Goal: Transaction & Acquisition: Subscribe to service/newsletter

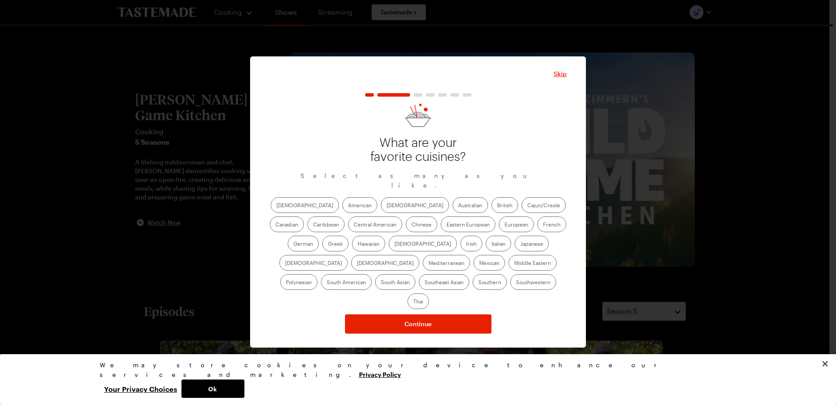
click at [342, 210] on label "American" at bounding box center [359, 205] width 35 height 16
click at [348, 206] on input "American" at bounding box center [348, 206] width 0 height 0
click at [381, 208] on label "[DEMOGRAPHIC_DATA]" at bounding box center [415, 205] width 68 height 16
click at [386, 206] on input "[DEMOGRAPHIC_DATA]" at bounding box center [386, 206] width 0 height 0
click at [522, 210] on label "Cajun/Creole" at bounding box center [544, 205] width 44 height 16
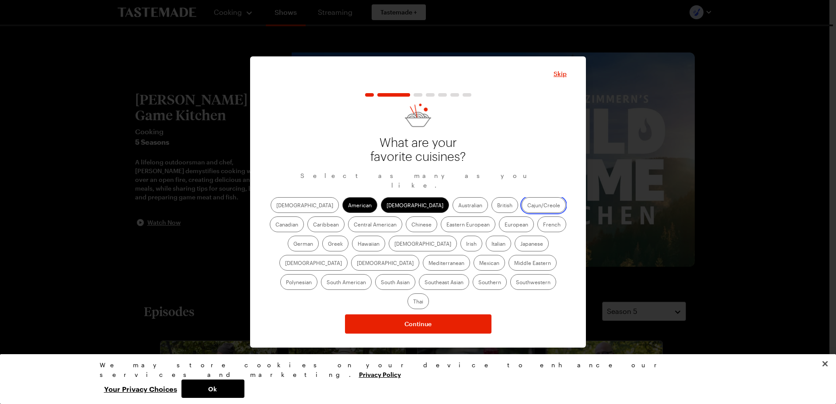
click at [527, 206] on input "Cajun/Creole" at bounding box center [527, 206] width 0 height 0
click at [406, 228] on label "Chinese" at bounding box center [421, 224] width 31 height 16
click at [411, 225] on input "Chinese" at bounding box center [411, 225] width 0 height 0
click at [348, 236] on label "Greek" at bounding box center [335, 244] width 26 height 16
click at [328, 244] on input "Greek" at bounding box center [328, 244] width 0 height 0
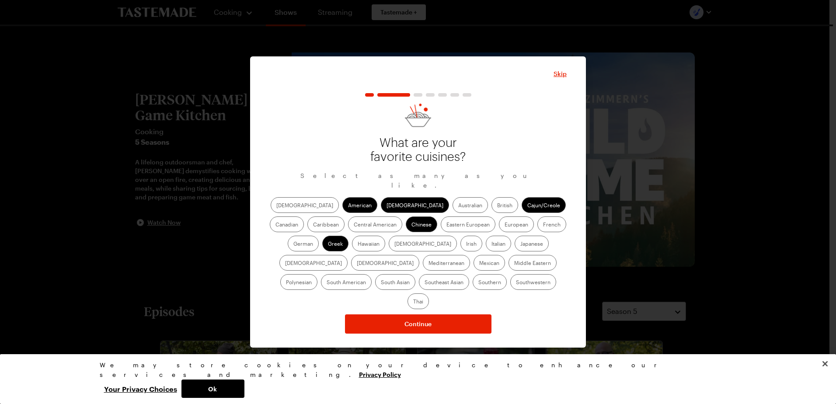
click at [486, 243] on label "Italian" at bounding box center [498, 244] width 25 height 16
click at [491, 244] on input "Italian" at bounding box center [491, 244] width 0 height 0
click at [515, 245] on label "Japanese" at bounding box center [532, 244] width 34 height 16
click at [520, 244] on input "Japanese" at bounding box center [520, 244] width 0 height 0
click at [419, 255] on label "[DEMOGRAPHIC_DATA]" at bounding box center [385, 263] width 68 height 16
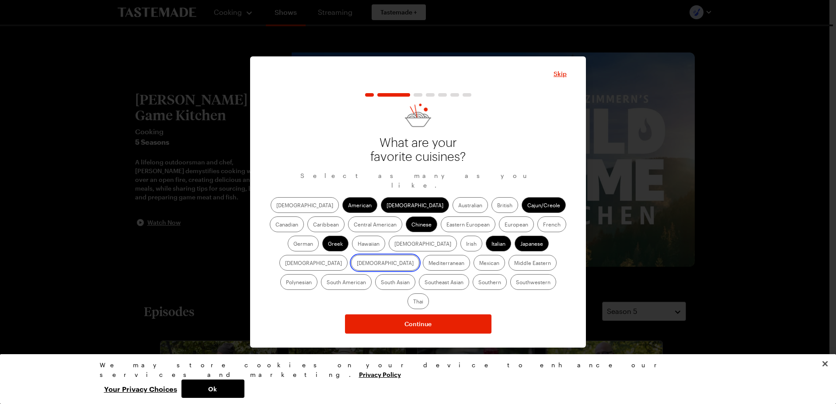
click at [357, 264] on input "[DEMOGRAPHIC_DATA]" at bounding box center [357, 264] width 0 height 0
click at [473, 263] on label "Mexican" at bounding box center [488, 263] width 31 height 16
click at [479, 264] on input "Mexican" at bounding box center [479, 264] width 0 height 0
click at [473, 287] on label "Southern" at bounding box center [490, 282] width 34 height 16
click at [473, 285] on label "Southern" at bounding box center [490, 282] width 34 height 16
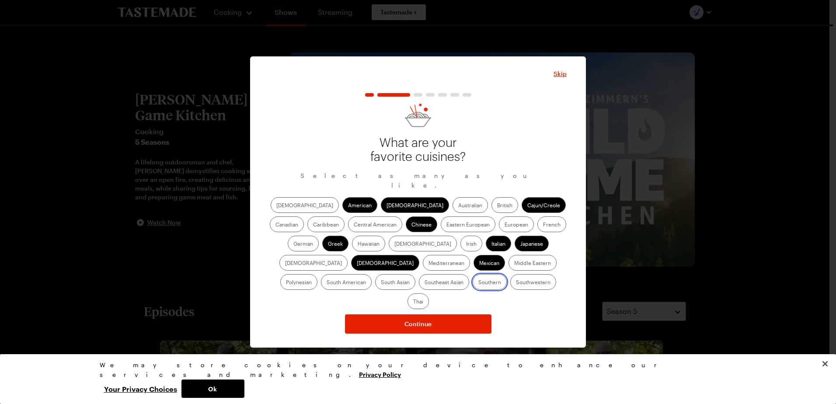
click at [478, 283] on input "Southern" at bounding box center [478, 283] width 0 height 0
click at [429, 293] on label "Thai" at bounding box center [417, 301] width 21 height 16
click at [413, 302] on input "Thai" at bounding box center [413, 302] width 0 height 0
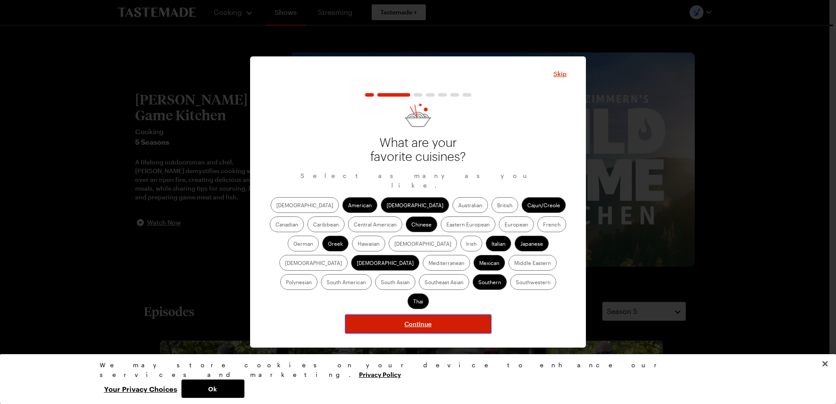
click at [460, 314] on button "Continue" at bounding box center [418, 323] width 146 height 19
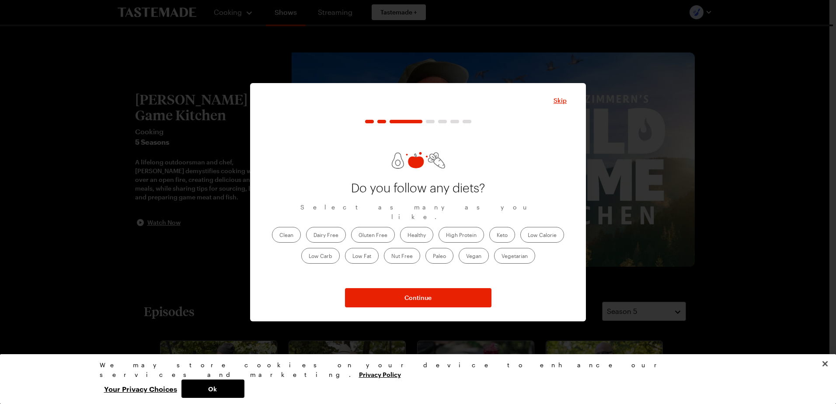
click at [420, 233] on label "Healthy" at bounding box center [416, 235] width 33 height 16
click at [407, 236] on input "Healthy" at bounding box center [407, 236] width 0 height 0
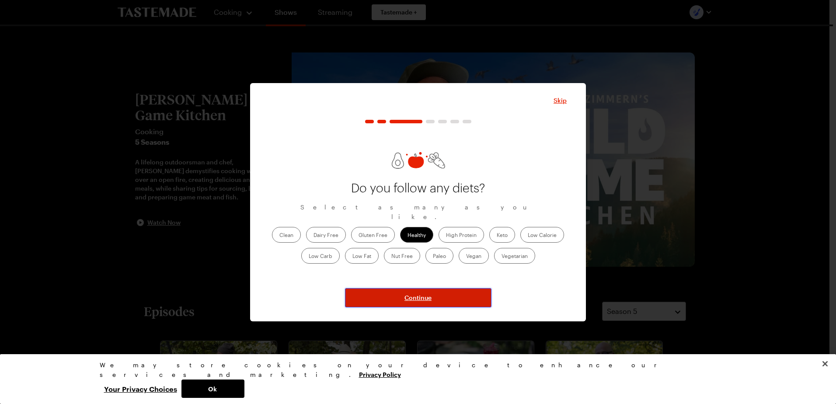
click at [441, 293] on button "Continue" at bounding box center [418, 297] width 146 height 19
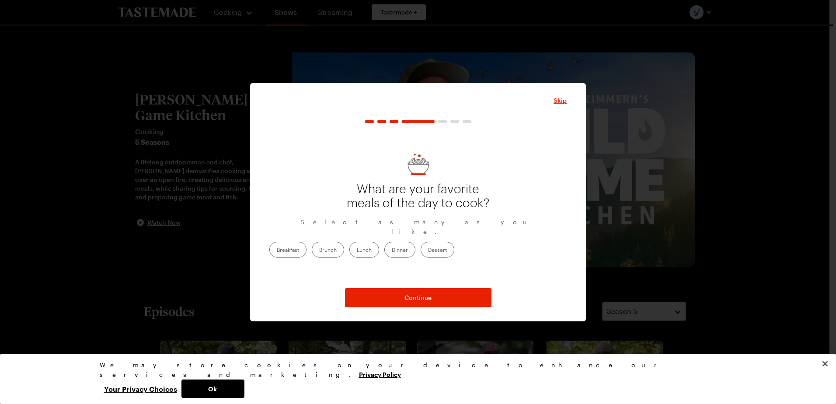
click at [415, 248] on label "Dinner" at bounding box center [399, 250] width 31 height 16
click at [392, 250] on input "Dinner" at bounding box center [392, 250] width 0 height 0
click at [306, 246] on label "Breakfast" at bounding box center [287, 250] width 37 height 16
click at [277, 250] on input "Breakfast" at bounding box center [277, 250] width 0 height 0
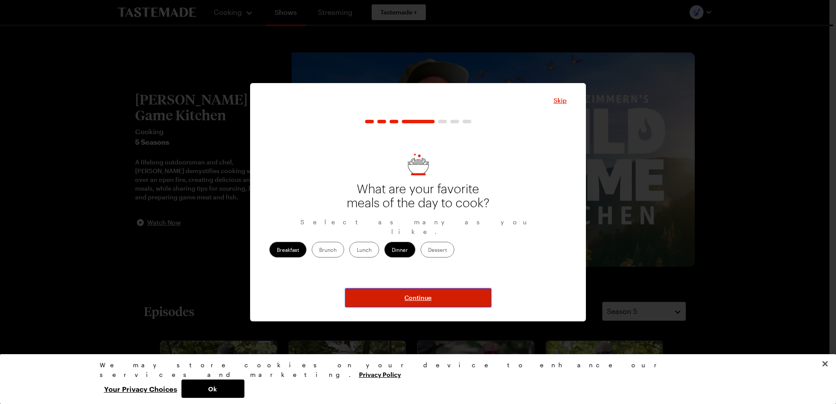
click at [427, 301] on span "Continue" at bounding box center [417, 297] width 27 height 9
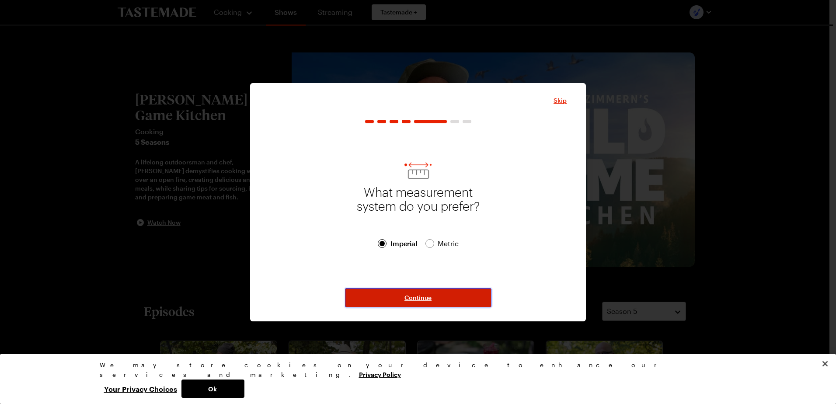
click at [419, 298] on span "Continue" at bounding box center [417, 297] width 27 height 9
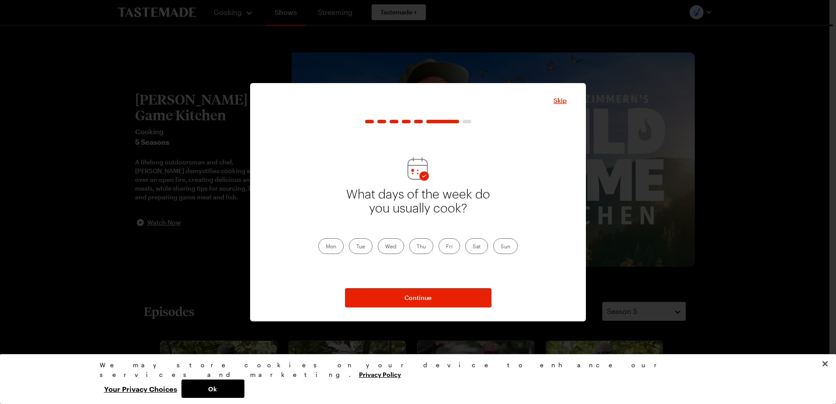
click at [426, 242] on label "Thu" at bounding box center [421, 246] width 24 height 16
click at [417, 247] on input "Thu" at bounding box center [417, 247] width 0 height 0
click at [445, 245] on label "Fri" at bounding box center [448, 246] width 21 height 16
click at [446, 247] on input "Fri" at bounding box center [446, 247] width 0 height 0
click at [505, 249] on label "Sun" at bounding box center [505, 246] width 24 height 16
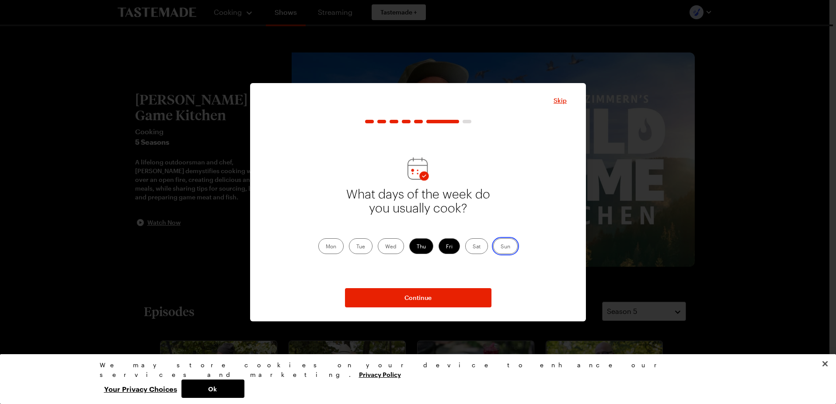
click at [501, 247] on input "Sun" at bounding box center [501, 247] width 0 height 0
click at [328, 244] on label "Mon" at bounding box center [330, 246] width 25 height 16
click at [326, 247] on input "Mon" at bounding box center [326, 247] width 0 height 0
drag, startPoint x: 357, startPoint y: 247, endPoint x: 386, endPoint y: 247, distance: 28.4
click at [358, 247] on label "Tue" at bounding box center [361, 246] width 24 height 16
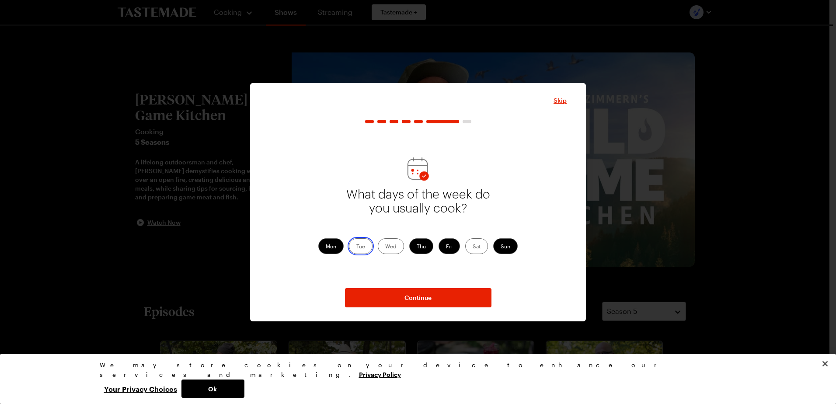
click at [356, 247] on input "Tue" at bounding box center [356, 247] width 0 height 0
click at [404, 247] on div "Mon Tue Wed Thu Fri Sat Sun" at bounding box center [417, 246] width 199 height 16
click at [399, 247] on label "Wed" at bounding box center [391, 246] width 26 height 16
click at [385, 247] on input "Wed" at bounding box center [385, 247] width 0 height 0
click at [509, 246] on label "Sun" at bounding box center [505, 246] width 24 height 16
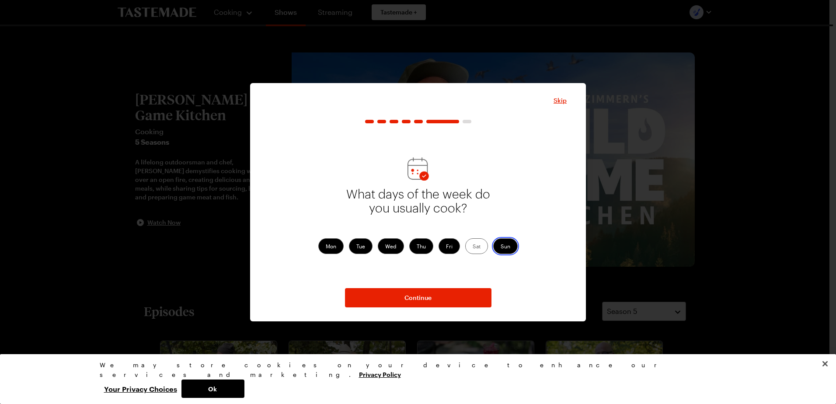
click at [501, 247] on input "Sun" at bounding box center [501, 247] width 0 height 0
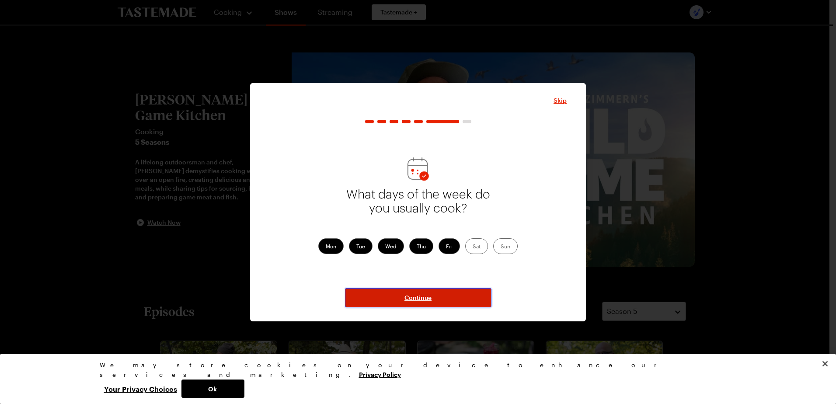
click at [439, 293] on button "Continue" at bounding box center [418, 297] width 146 height 19
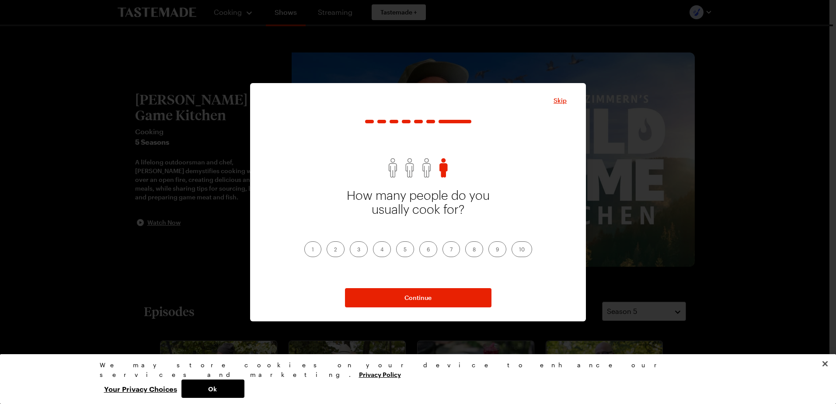
click at [314, 248] on label "1" at bounding box center [312, 249] width 17 height 16
click at [312, 250] on input "1" at bounding box center [312, 250] width 0 height 0
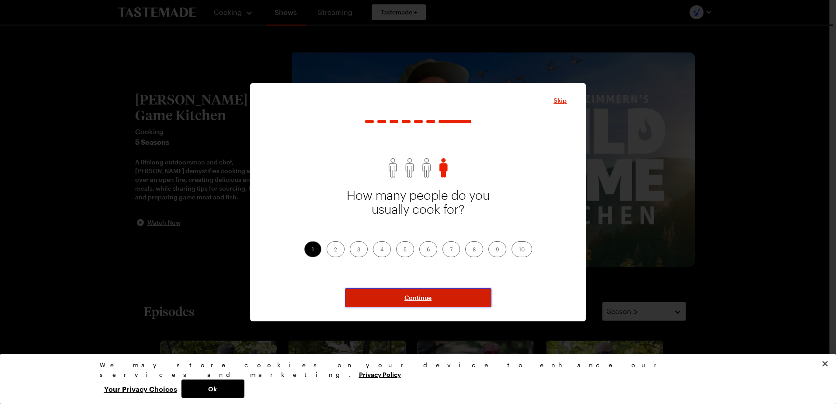
click at [426, 292] on button "Continue" at bounding box center [418, 297] width 146 height 19
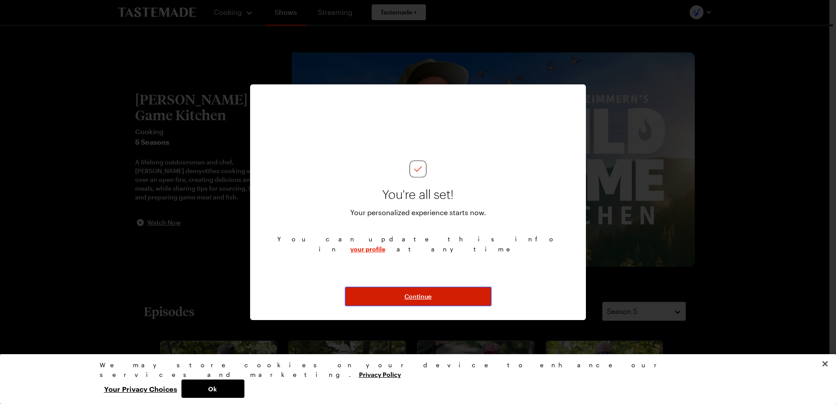
click at [425, 292] on span "Continue" at bounding box center [417, 296] width 27 height 9
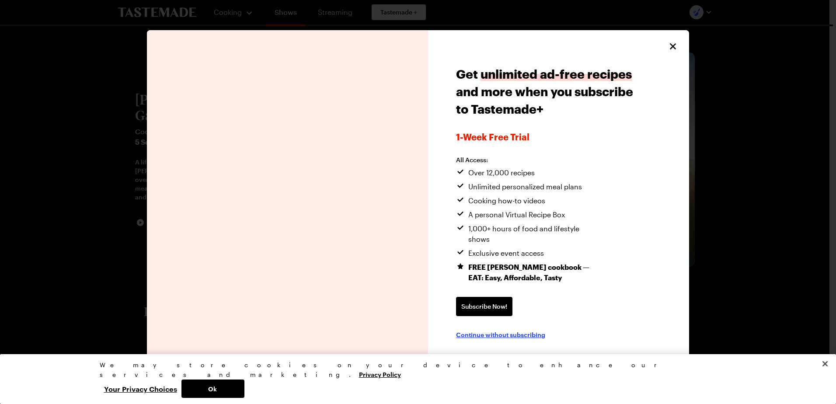
click at [498, 330] on span "Continue without subscribing" at bounding box center [500, 334] width 89 height 9
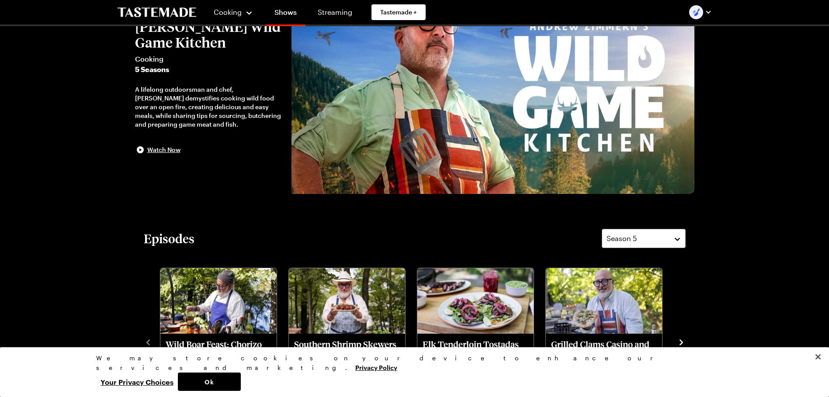
scroll to position [131, 0]
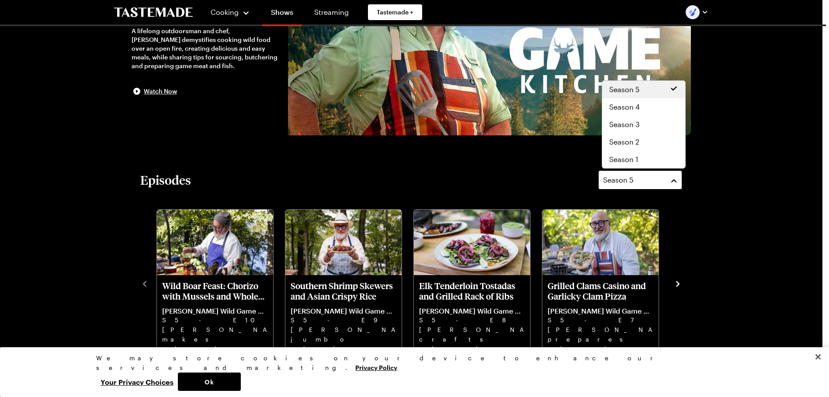
click at [672, 179] on button "Season 5" at bounding box center [640, 179] width 84 height 19
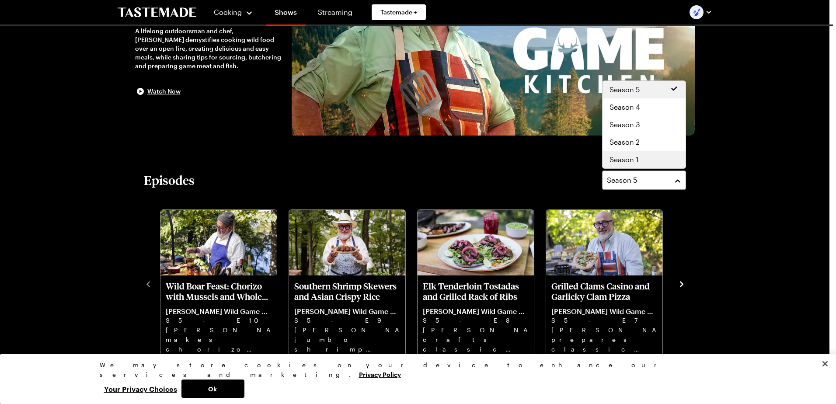
click at [633, 155] on span "Season 1" at bounding box center [623, 159] width 29 height 10
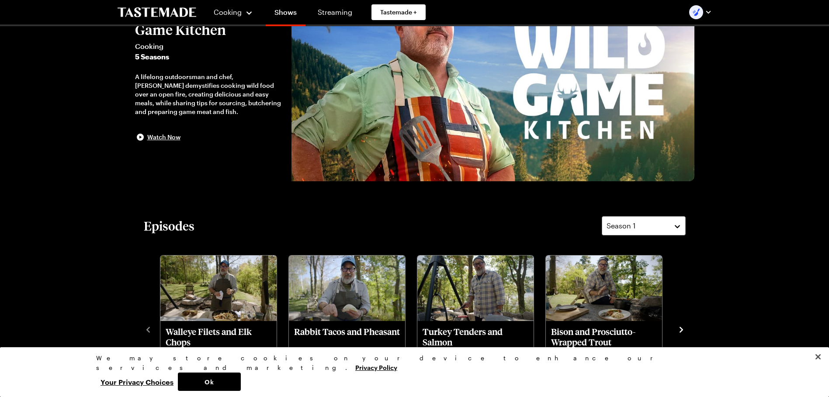
scroll to position [0, 0]
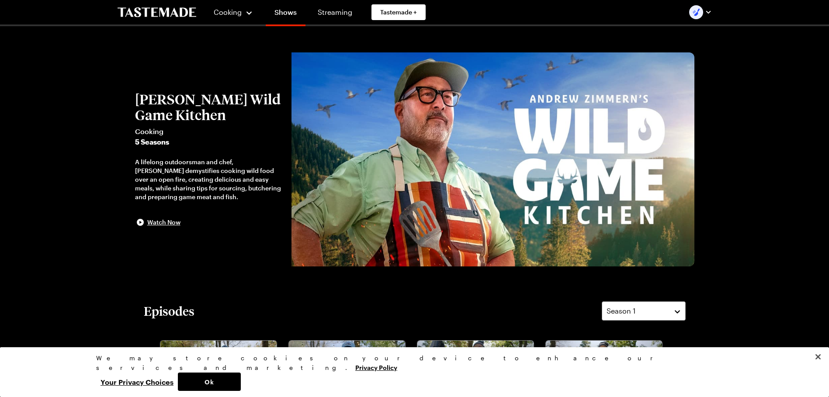
click at [186, 100] on h2 "[PERSON_NAME] Wild Game Kitchen" at bounding box center [209, 106] width 148 height 31
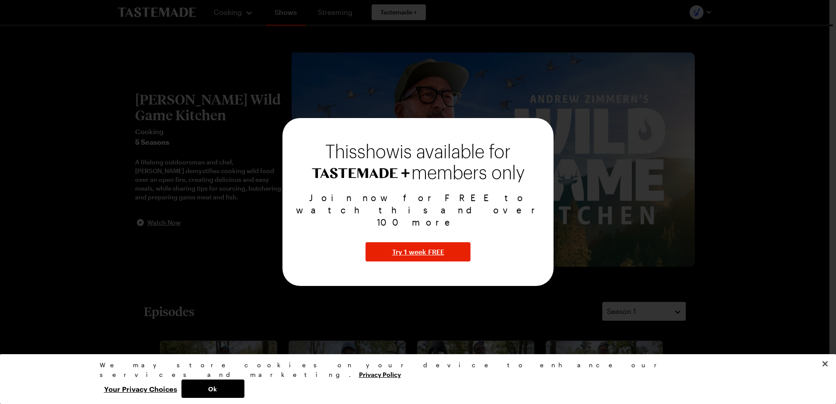
click at [212, 124] on div at bounding box center [418, 202] width 836 height 404
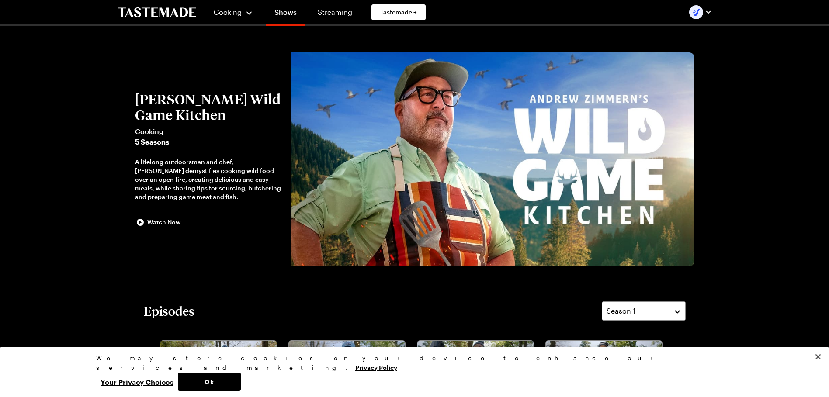
click at [175, 13] on icon "To Tastemade Home Page" at bounding box center [157, 12] width 79 height 10
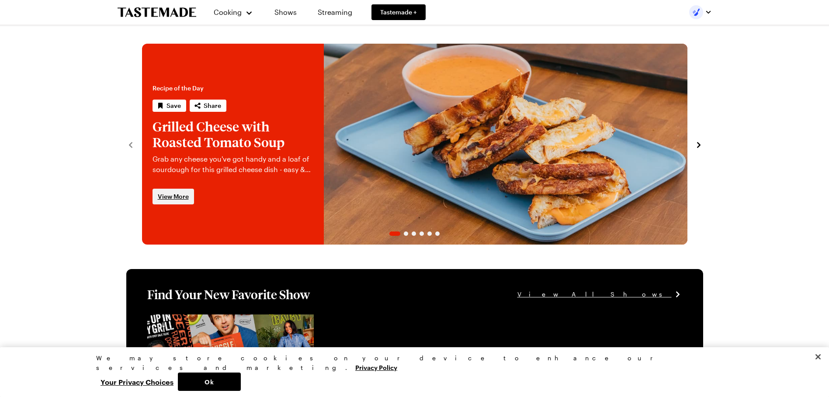
click at [175, 191] on link "View More" at bounding box center [174, 197] width 42 height 16
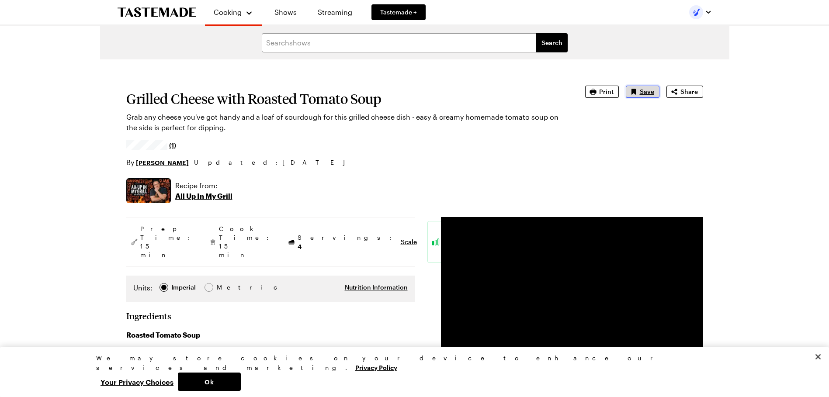
click at [638, 90] on icon "Save recipe" at bounding box center [634, 91] width 9 height 9
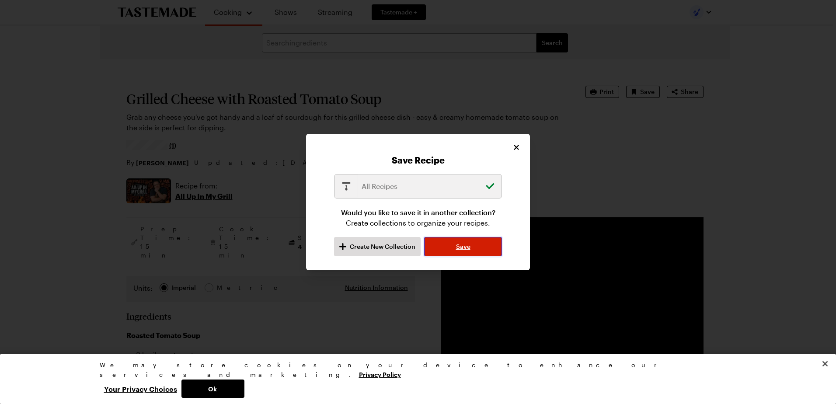
click at [463, 242] on span "Save" at bounding box center [463, 246] width 14 height 9
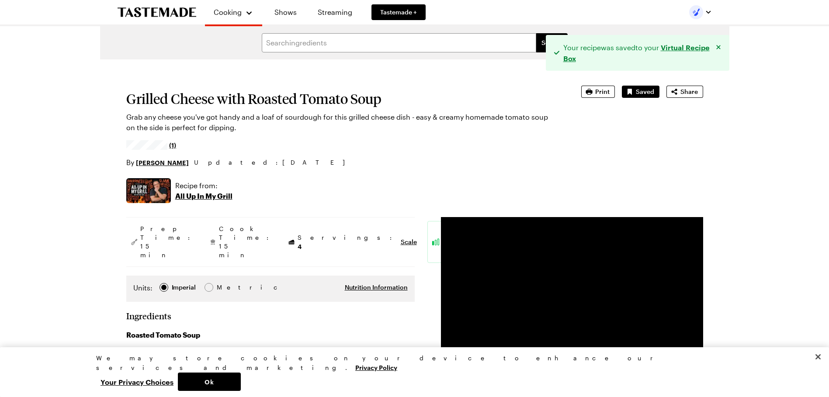
type textarea "x"
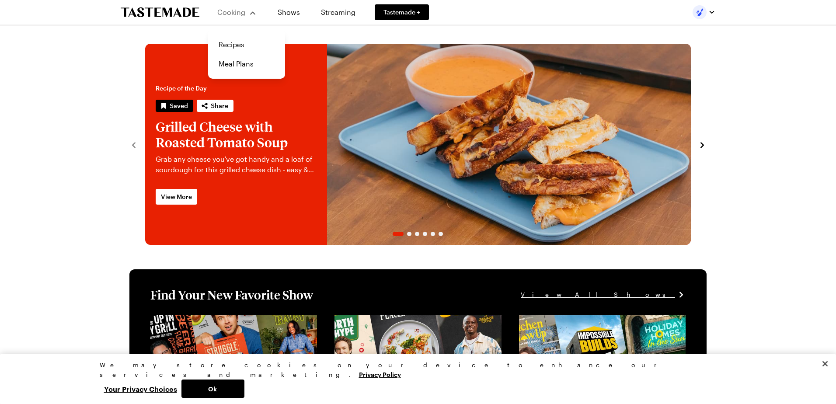
click at [242, 8] on div "Cooking" at bounding box center [237, 12] width 40 height 10
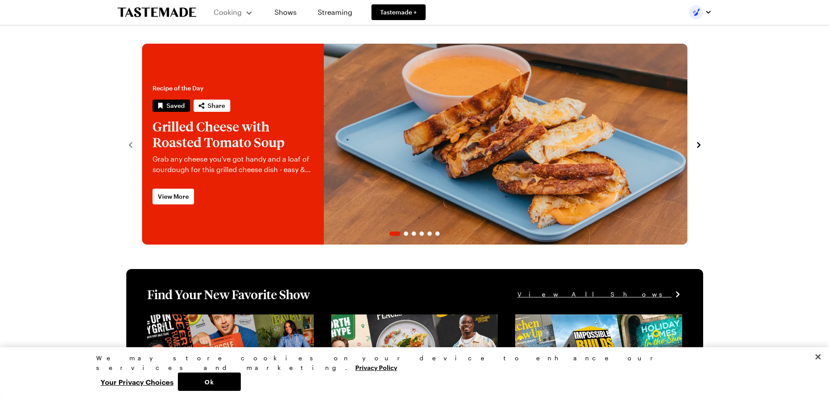
click at [241, 8] on div "Cooking" at bounding box center [234, 12] width 40 height 10
click at [234, 40] on link "Recipes" at bounding box center [243, 44] width 66 height 19
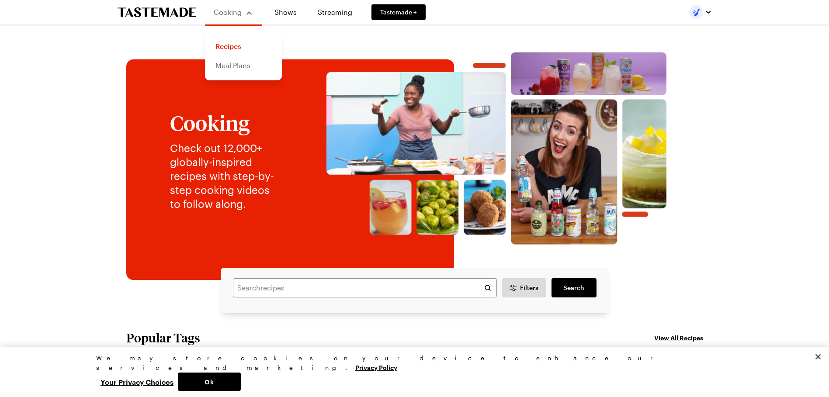
click at [230, 66] on link "Meal Plans" at bounding box center [243, 65] width 66 height 19
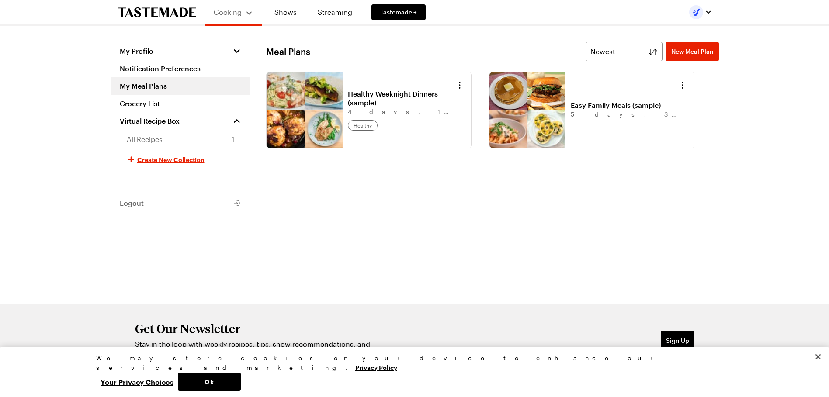
click at [402, 94] on link "Healthy Weeknight Dinners (sample)" at bounding box center [402, 98] width 108 height 17
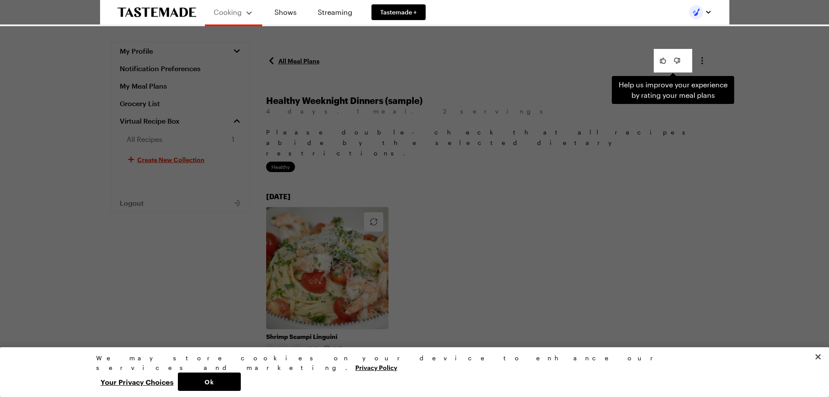
click at [516, 112] on div "Help us improve your experience by rating your meal plans . Press Escape to dis…" at bounding box center [414, 198] width 829 height 397
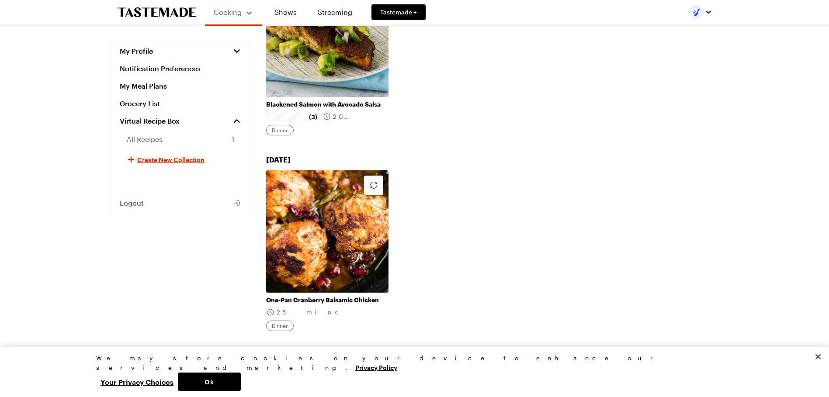
scroll to position [437, 0]
